Goal: Transaction & Acquisition: Purchase product/service

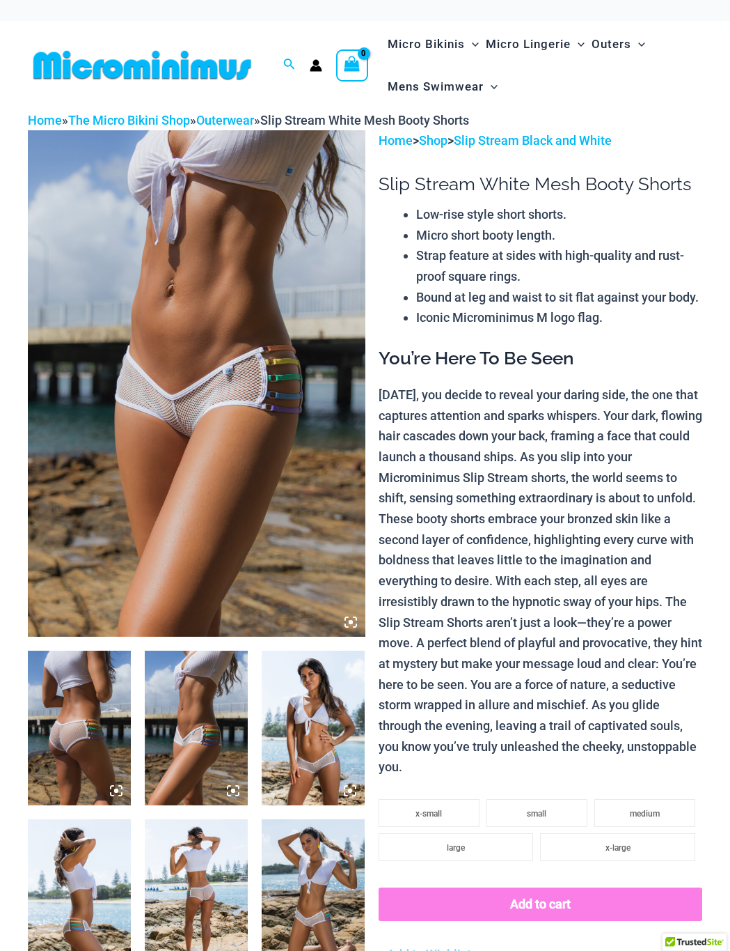
click at [175, 64] on img at bounding box center [142, 64] width 229 height 31
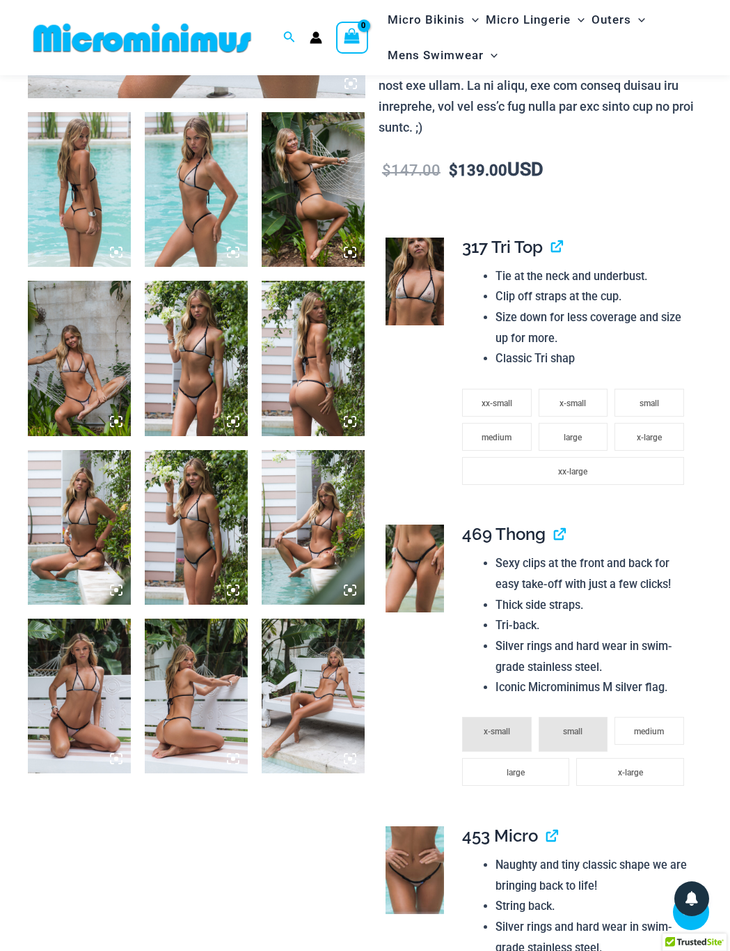
scroll to position [670, 0]
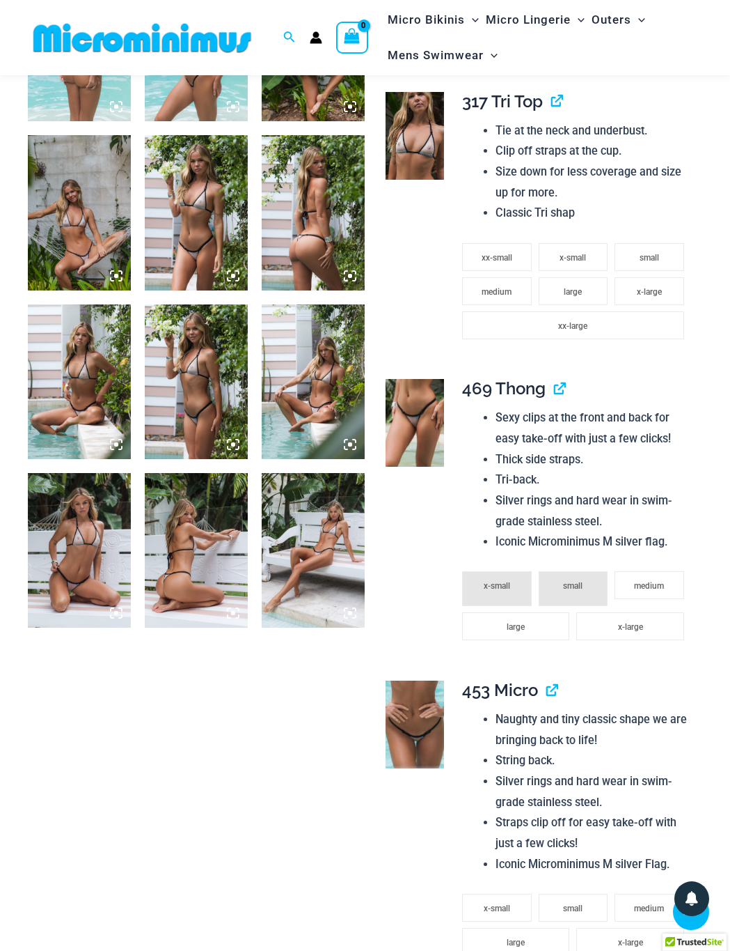
click at [104, 561] on img at bounding box center [79, 550] width 103 height 155
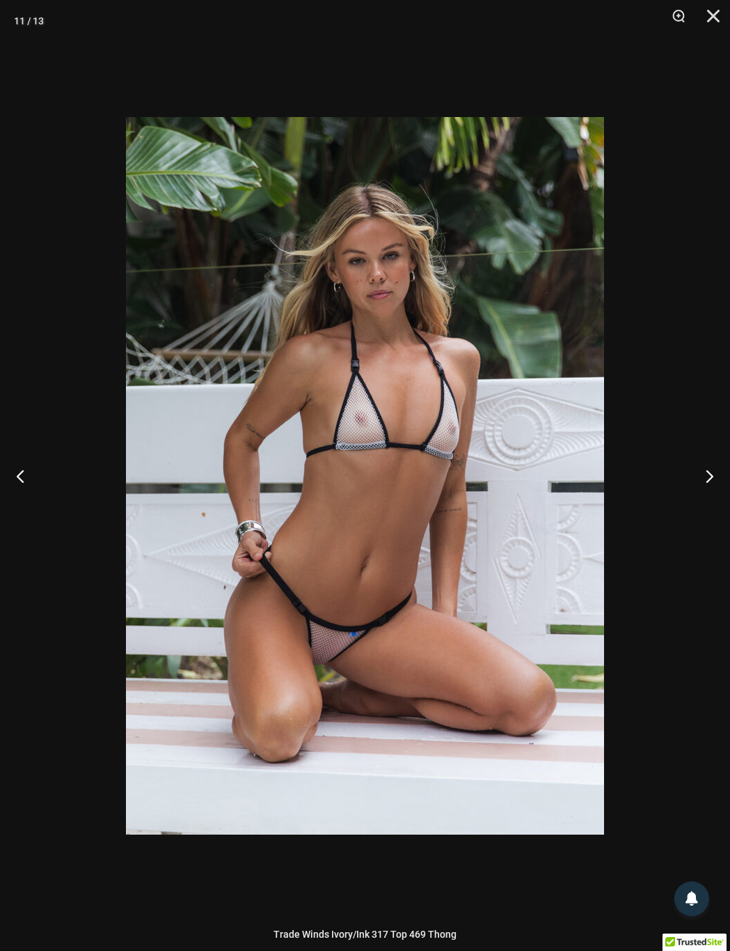
click at [710, 348] on div at bounding box center [365, 475] width 730 height 951
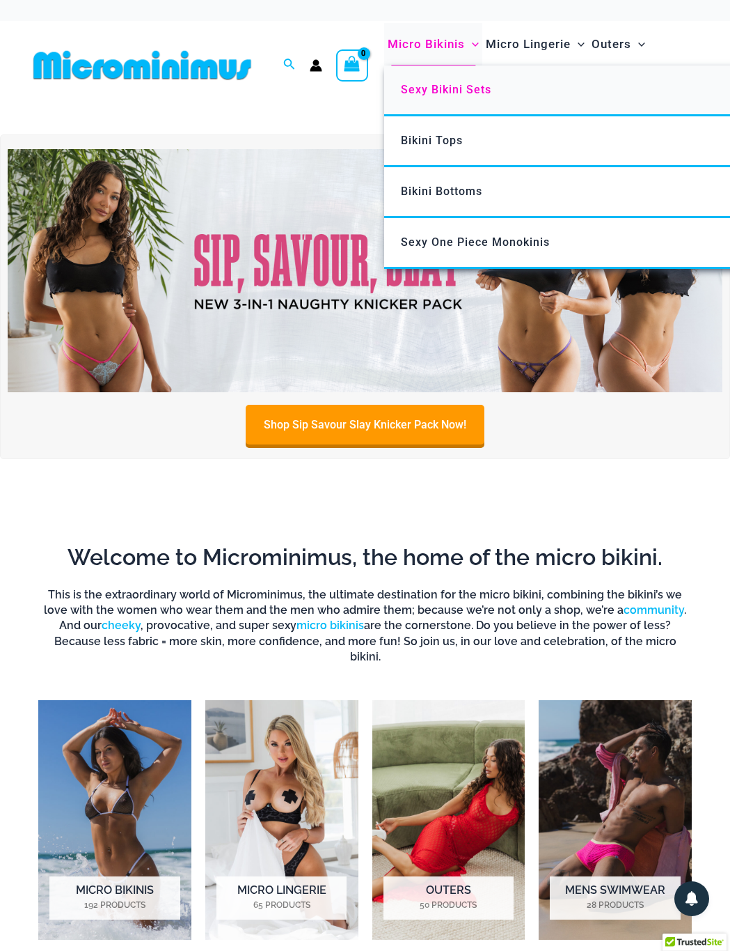
click at [444, 88] on span "Sexy Bikini Sets" at bounding box center [446, 89] width 91 height 13
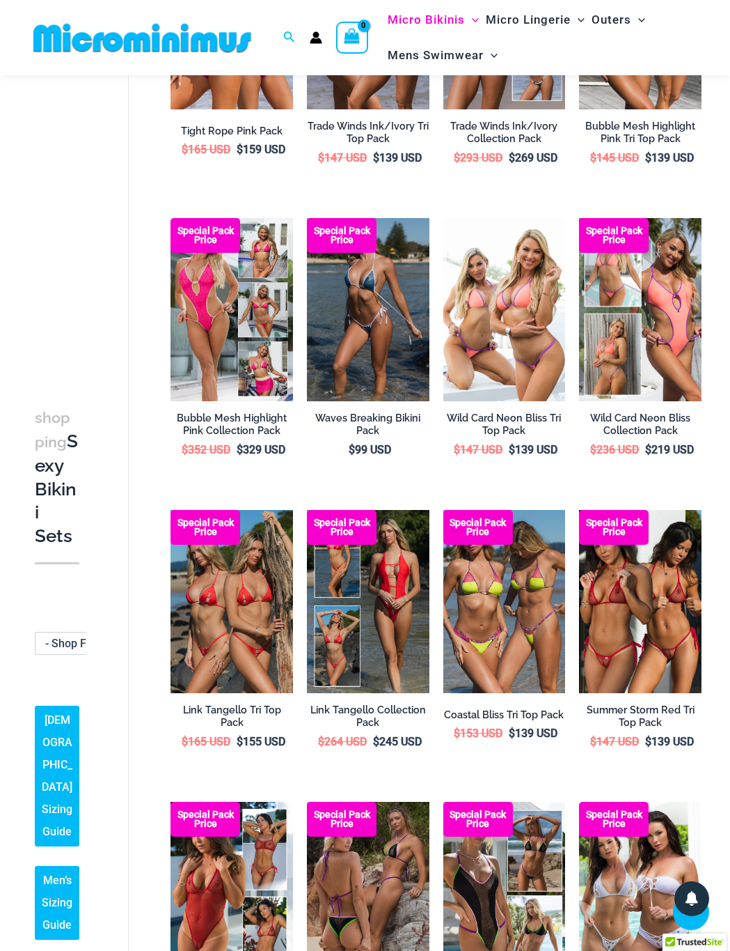
scroll to position [267, 0]
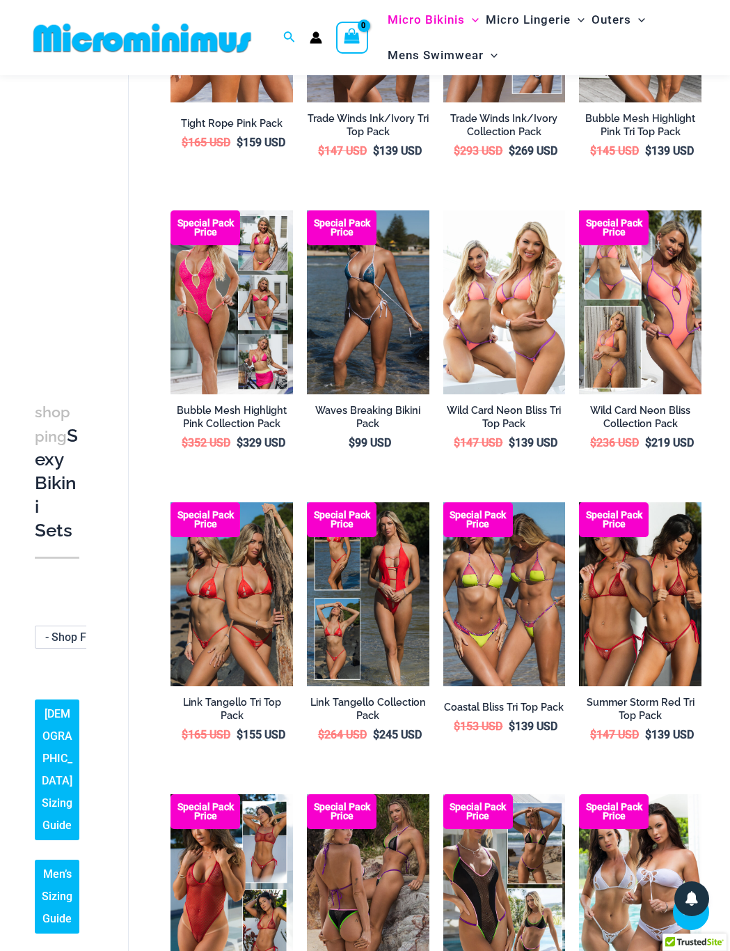
click at [66, 638] on span "- Shop Fabric Type" at bounding box center [91, 637] width 93 height 13
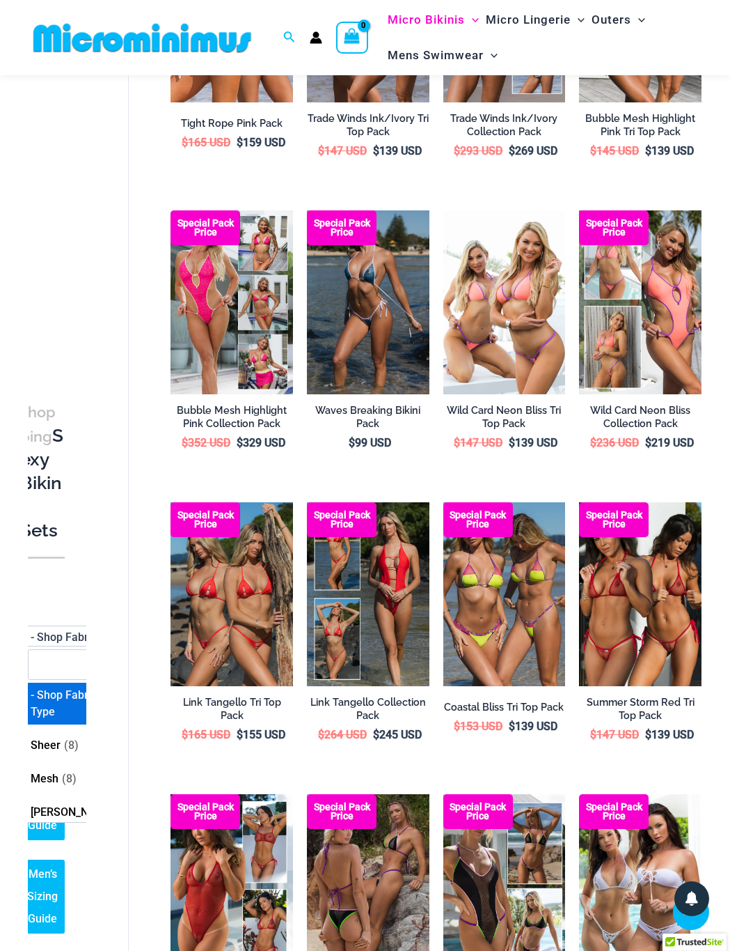
click at [66, 638] on span "- Shop Fabric Type" at bounding box center [77, 637] width 93 height 13
click at [114, 583] on div "**********" at bounding box center [78, 519] width 101 height 861
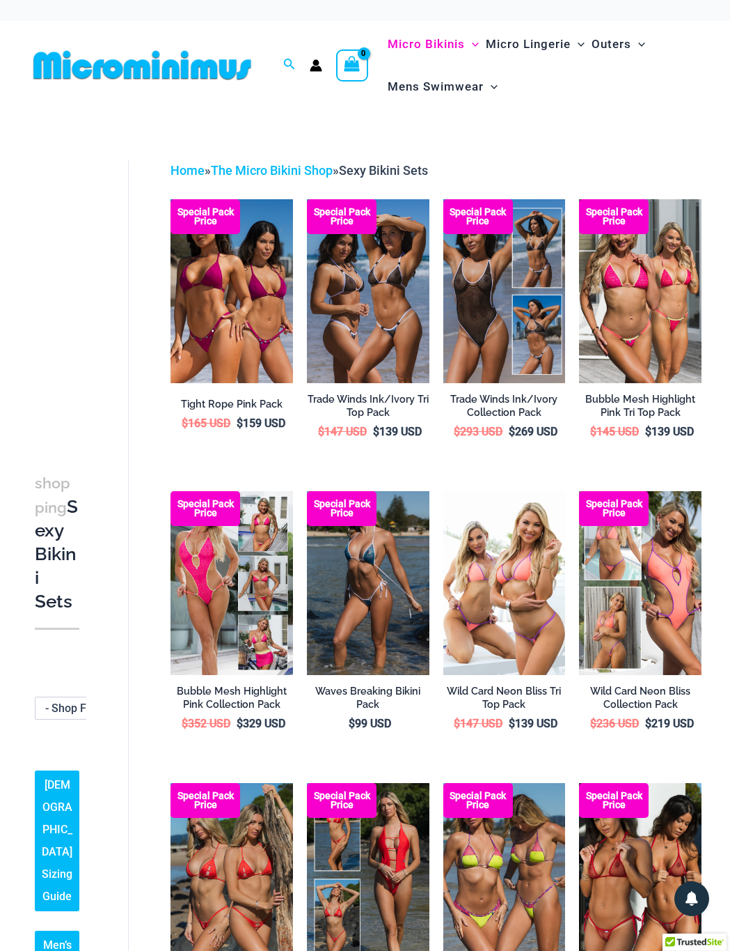
click at [246, 171] on link "The Micro Bikini Shop" at bounding box center [272, 170] width 122 height 15
